Goal: Task Accomplishment & Management: Use online tool/utility

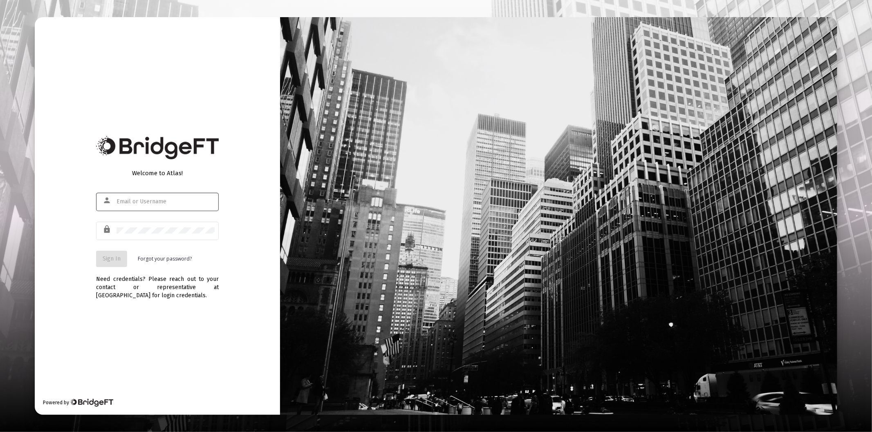
click at [159, 202] on input "text" at bounding box center [165, 202] width 98 height 7
type input "[PERSON_NAME][EMAIL_ADDRESS][DOMAIN_NAME]"
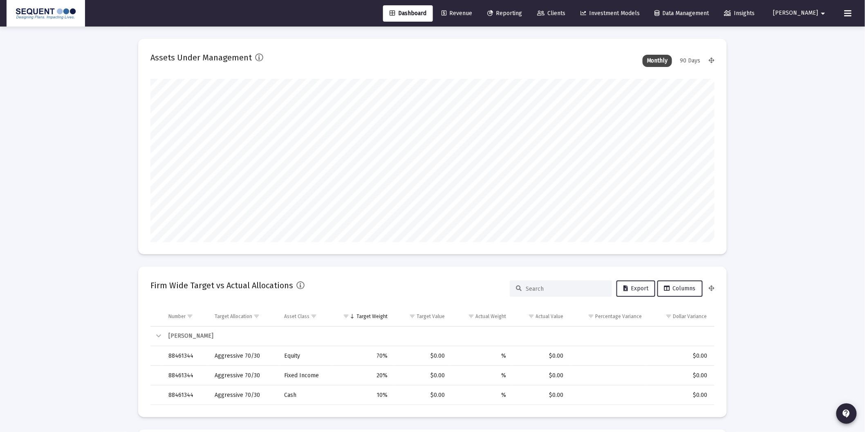
scroll to position [181, 0]
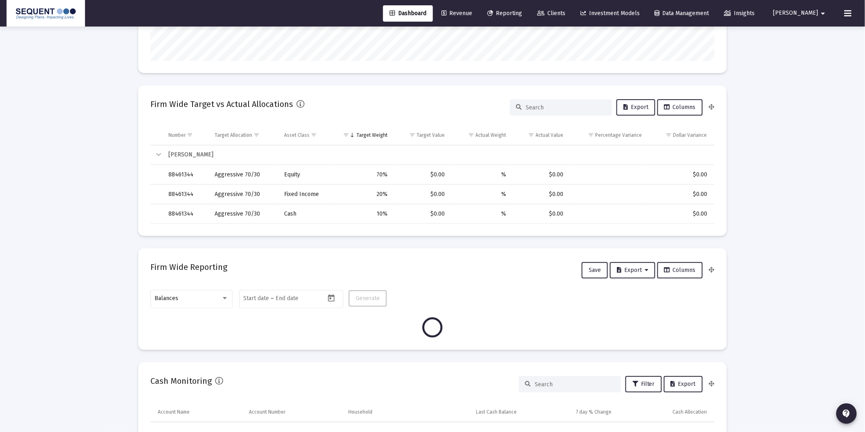
type input "[DATE]"
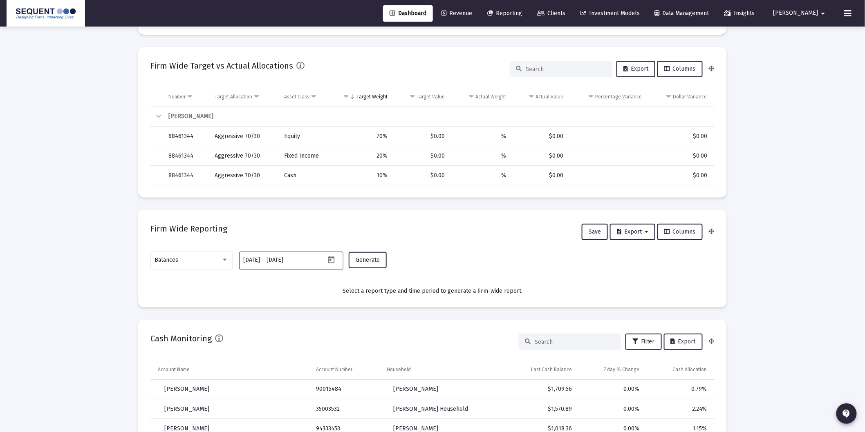
scroll to position [227, 0]
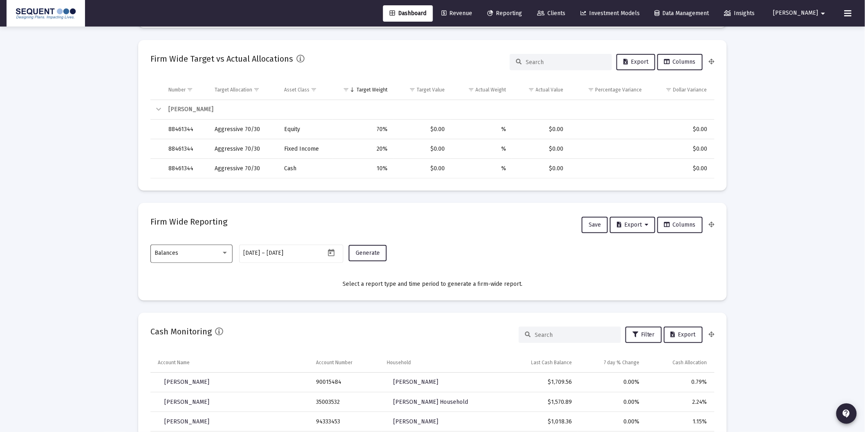
click at [186, 257] on div "Balances" at bounding box center [192, 253] width 74 height 20
click at [191, 202] on span "Transactions" at bounding box center [192, 201] width 74 height 17
click at [361, 253] on span "Generate" at bounding box center [368, 253] width 24 height 7
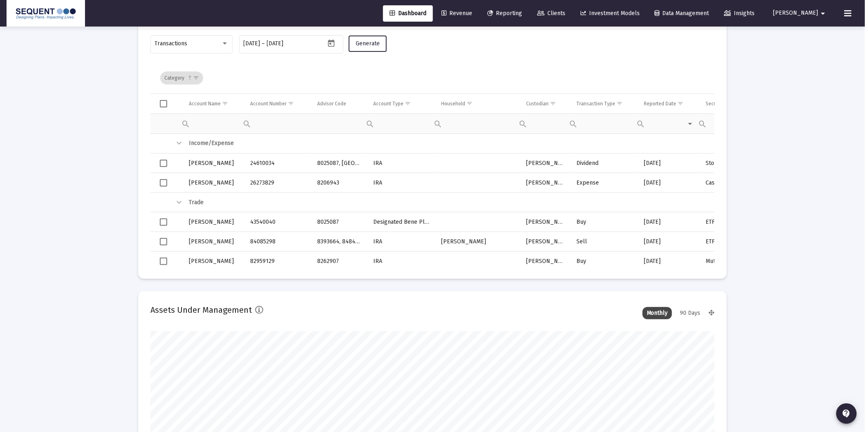
scroll to position [0, 0]
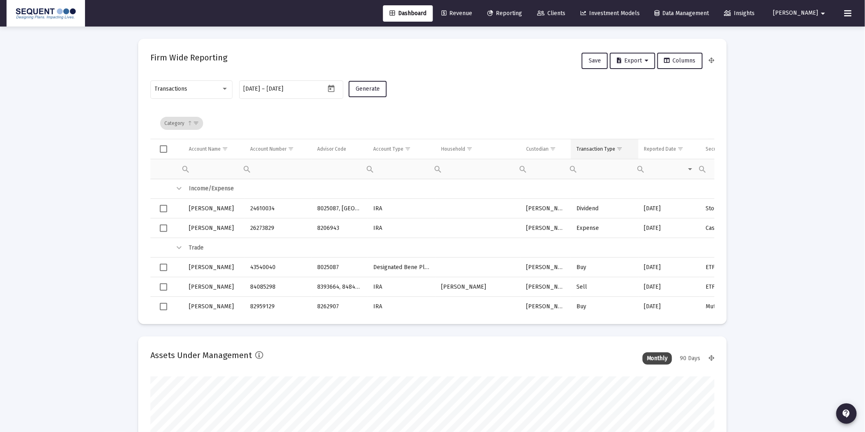
click at [618, 148] on span "Show filter options for column 'Transaction Type'" at bounding box center [619, 149] width 6 height 6
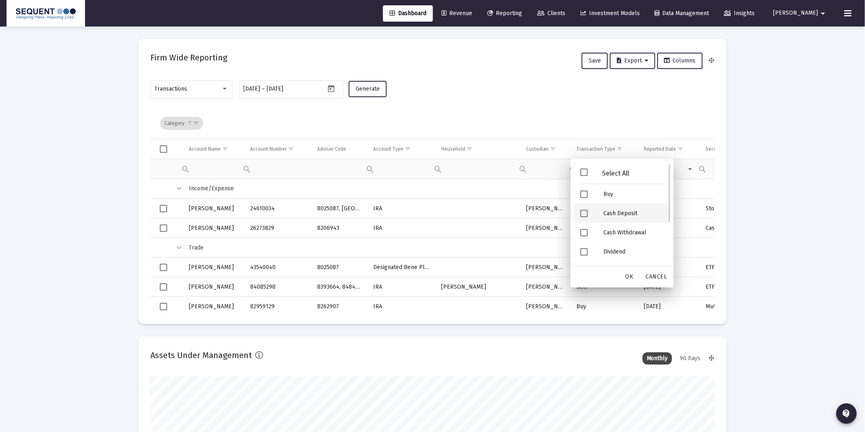
click at [614, 210] on div "Cash Deposit" at bounding box center [634, 213] width 74 height 19
click at [620, 217] on div "Security Deposit" at bounding box center [634, 215] width 74 height 19
drag, startPoint x: 630, startPoint y: 275, endPoint x: 634, endPoint y: 152, distance: 123.1
click at [629, 274] on span "OK" at bounding box center [629, 276] width 8 height 7
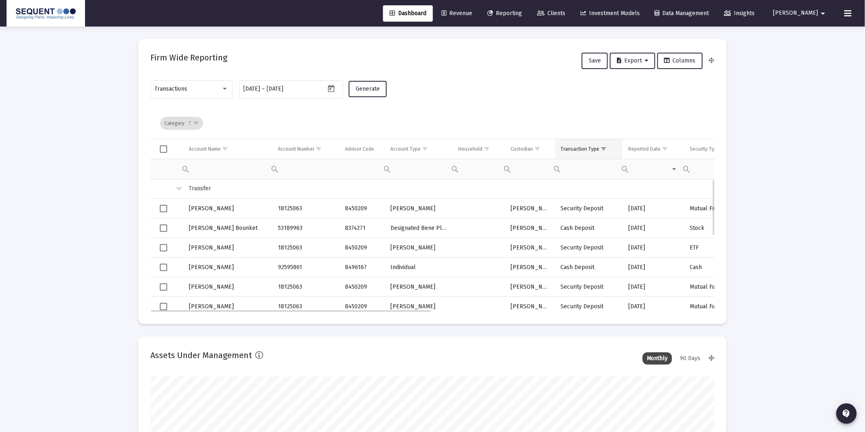
click at [587, 144] on td "Transaction Type" at bounding box center [589, 149] width 68 height 20
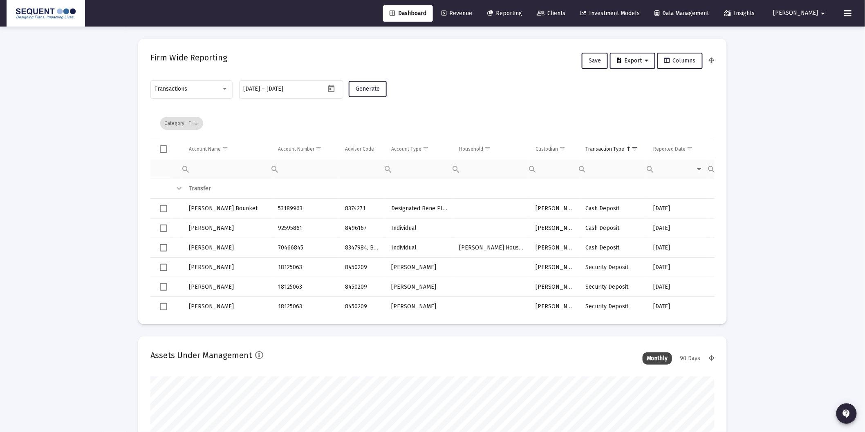
click at [623, 58] on span "Export" at bounding box center [632, 60] width 31 height 7
click at [645, 80] on button "Export All Rows" at bounding box center [637, 82] width 56 height 20
